Goal: Navigation & Orientation: Find specific page/section

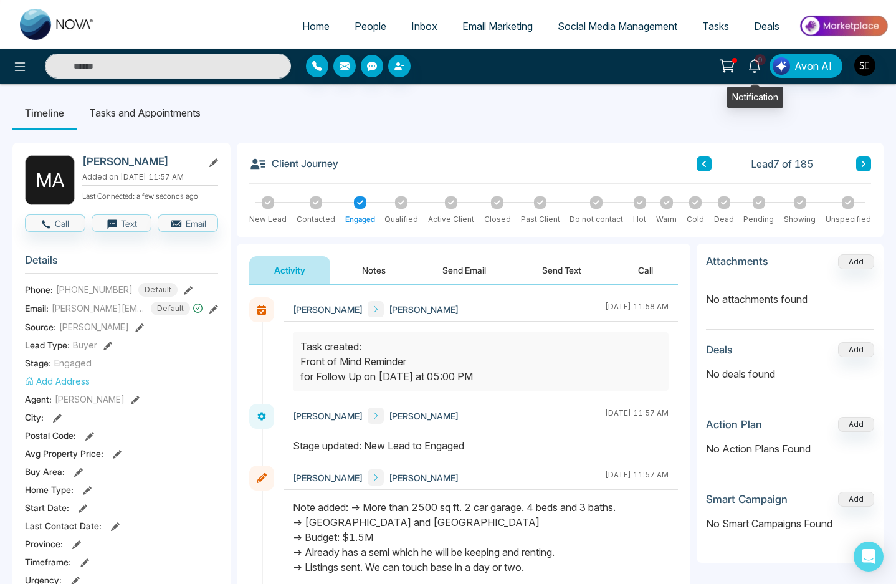
click at [755, 69] on icon at bounding box center [754, 66] width 14 height 14
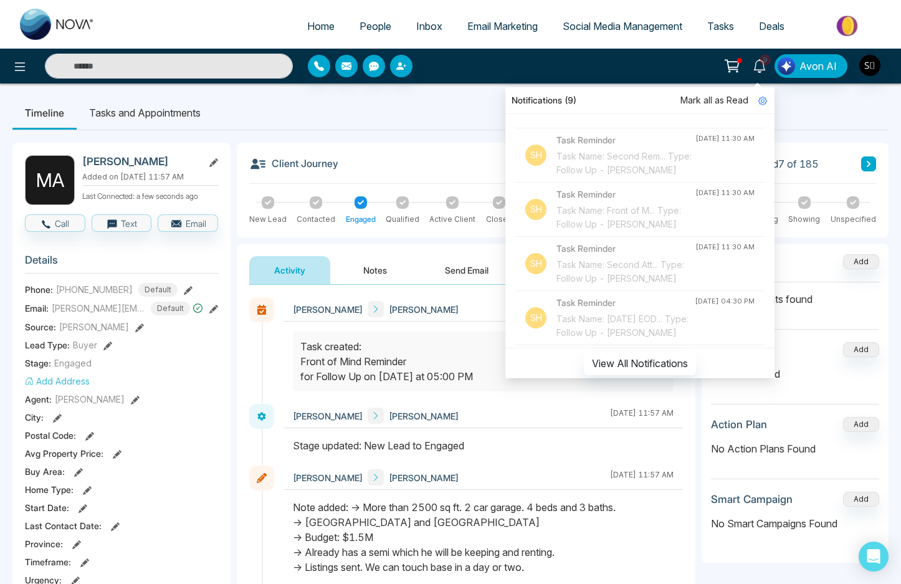
scroll to position [530, 0]
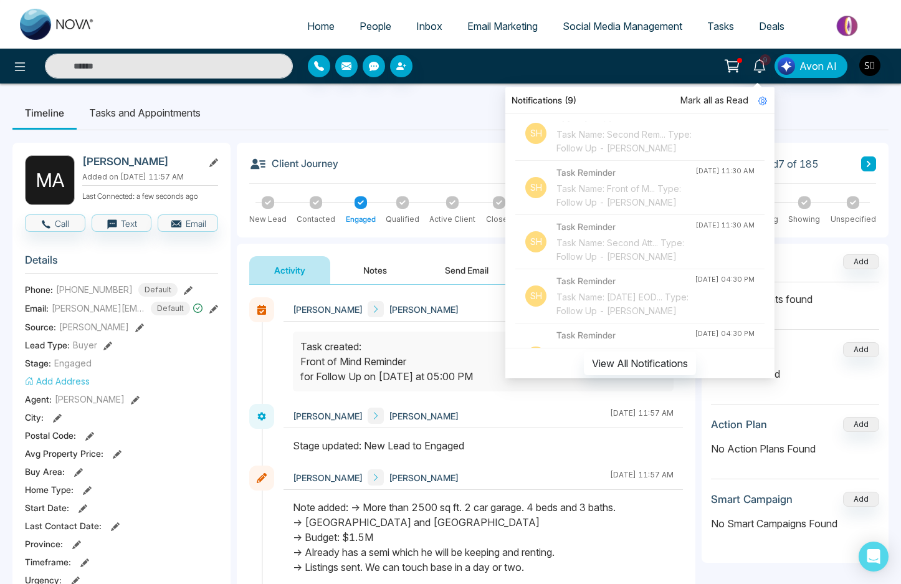
click at [408, 126] on ul "Timeline Tasks and Appointments" at bounding box center [450, 113] width 876 height 34
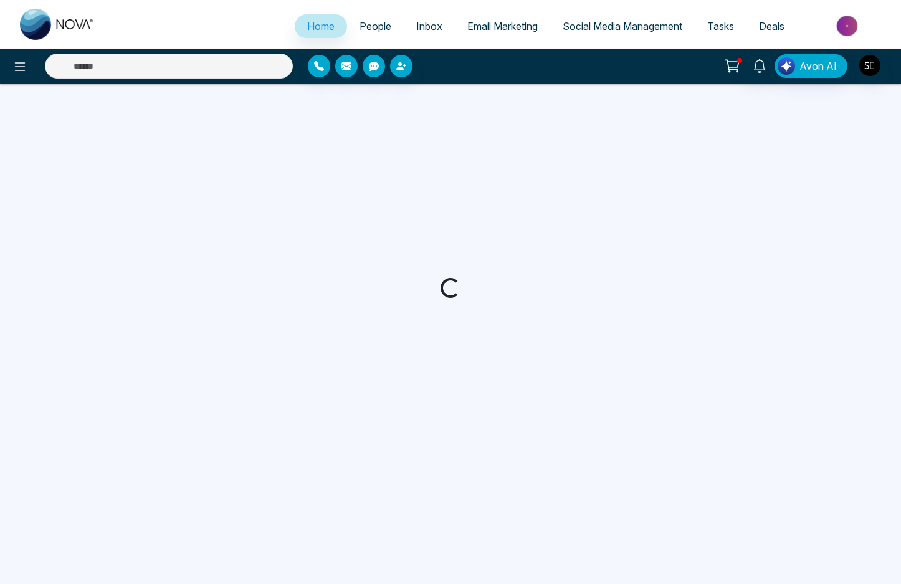
select select "*"
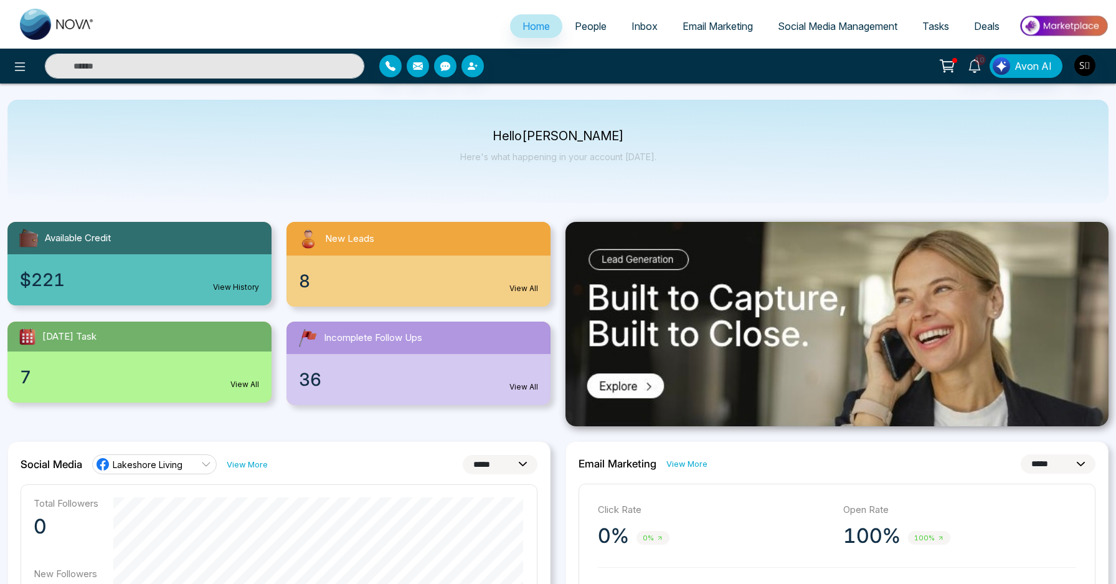
click at [900, 78] on div "10 Avon AI" at bounding box center [558, 66] width 1116 height 25
click at [900, 73] on link "10" at bounding box center [975, 65] width 30 height 22
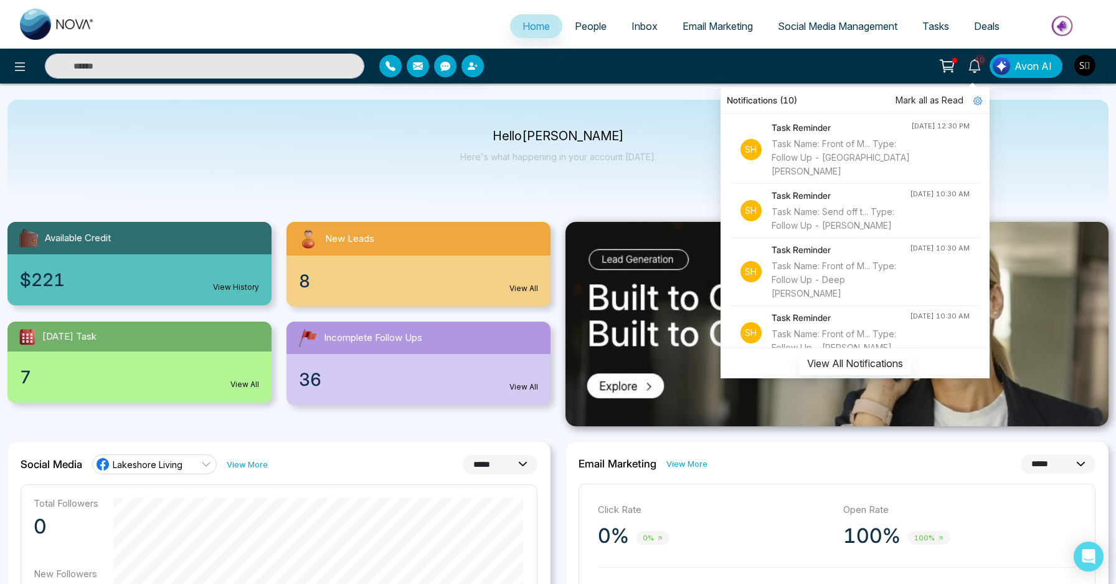
scroll to position [300, 0]
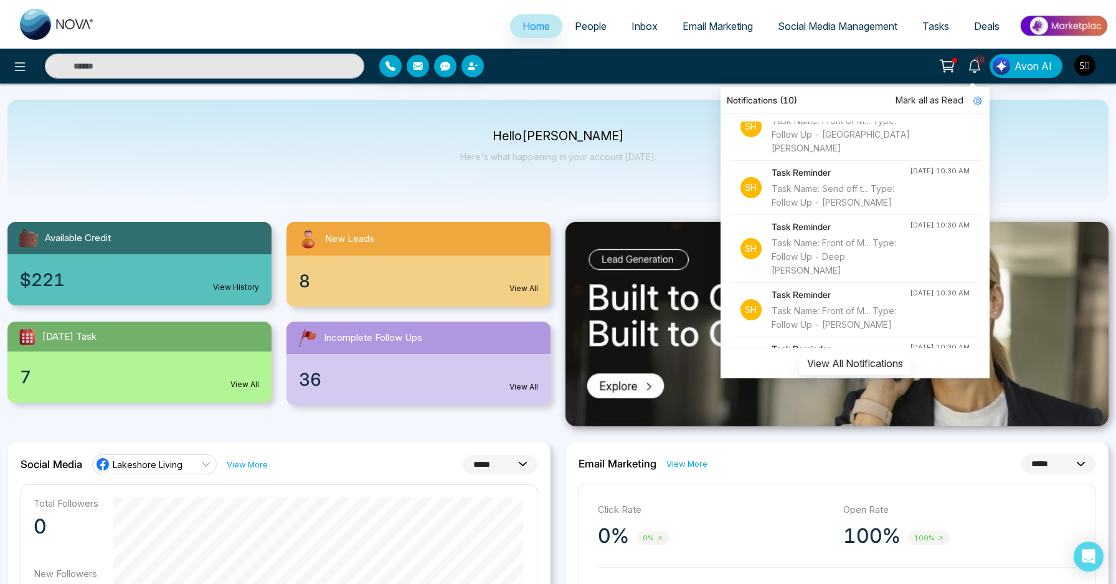
click at [608, 187] on div "Hello Shaurya Kumar Here's what happening in your account today." at bounding box center [557, 151] width 1101 height 103
